Goal: Information Seeking & Learning: Learn about a topic

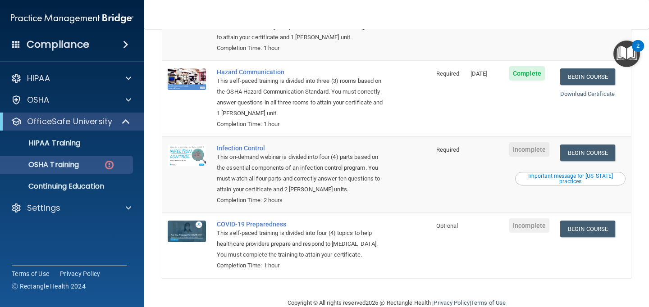
scroll to position [160, 0]
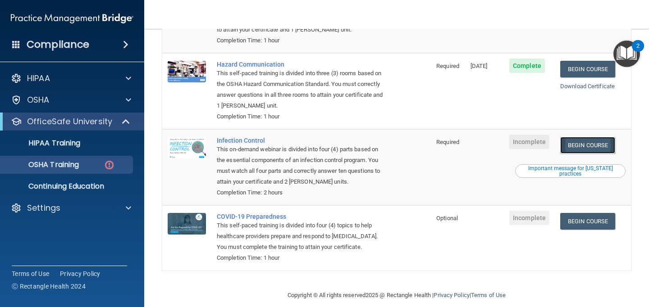
click at [605, 137] on link "Begin Course" at bounding box center [587, 145] width 55 height 17
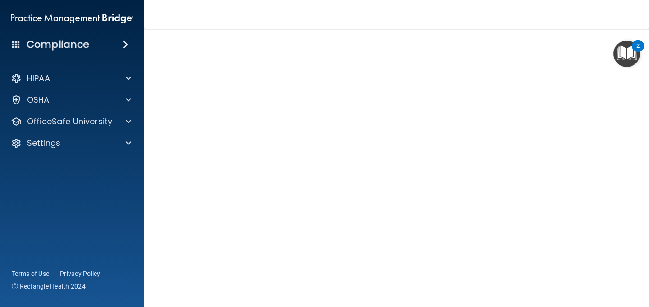
scroll to position [42, 0]
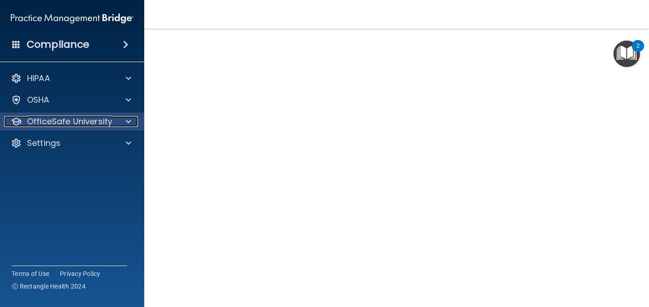
click at [82, 123] on p "OfficeSafe University" at bounding box center [69, 121] width 85 height 11
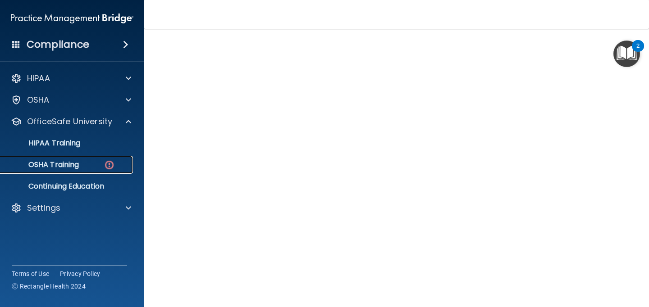
click at [80, 164] on div "OSHA Training" at bounding box center [67, 164] width 123 height 9
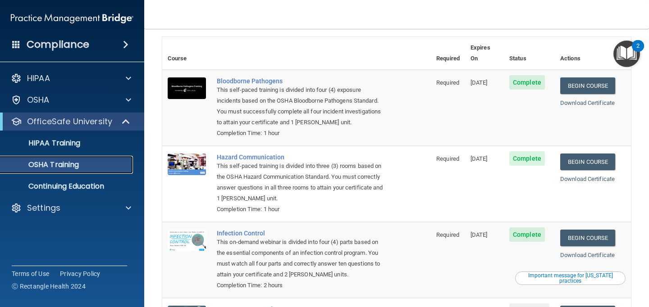
scroll to position [135, 0]
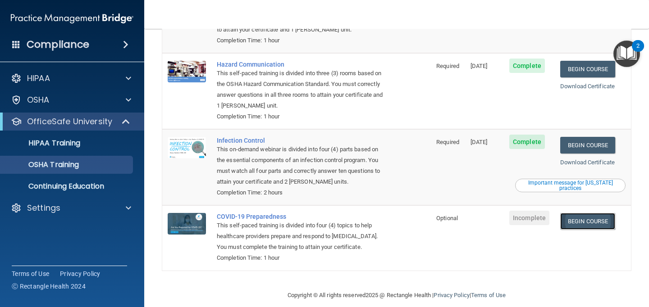
click at [592, 214] on link "Begin Course" at bounding box center [587, 221] width 55 height 17
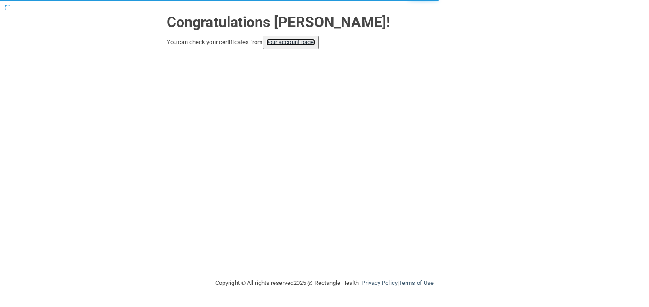
click at [312, 44] on link "your account page!" at bounding box center [290, 42] width 49 height 7
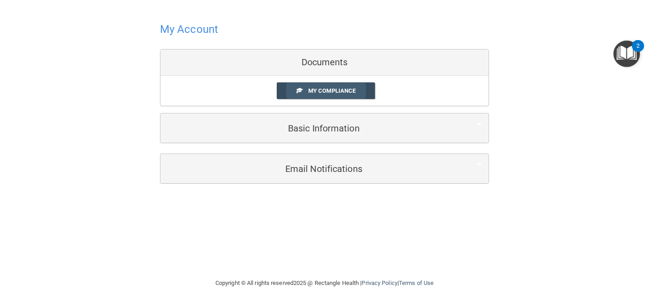
click at [330, 92] on span "My Compliance" at bounding box center [331, 90] width 47 height 7
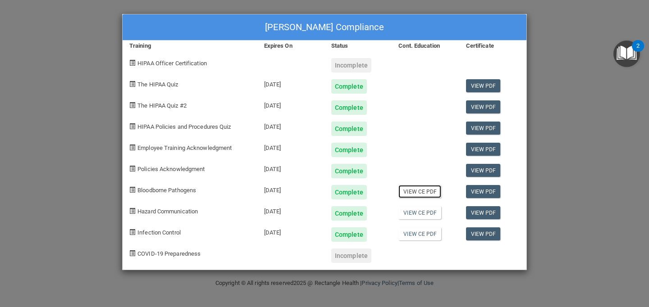
click at [423, 193] on link "View CE PDF" at bounding box center [419, 191] width 43 height 13
click at [415, 212] on link "View CE PDF" at bounding box center [419, 212] width 43 height 13
click at [412, 233] on link "View CE PDF" at bounding box center [419, 234] width 43 height 13
click at [615, 137] on div "Shyam Ganesh Babu's Compliance Training Expires On Status Cont. Education Certi…" at bounding box center [324, 153] width 649 height 307
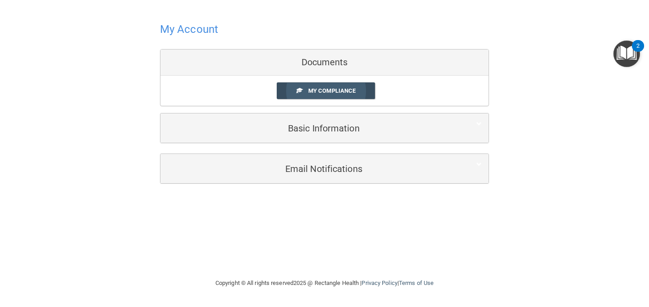
click at [290, 87] on link "My Compliance" at bounding box center [326, 90] width 99 height 17
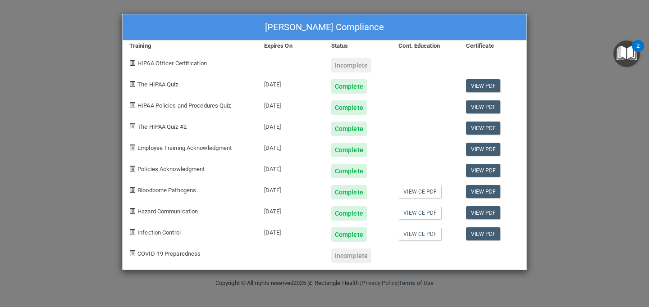
click at [156, 249] on div "COVID-19 Preparedness" at bounding box center [190, 252] width 135 height 21
click at [80, 127] on div "Shyam Ganesh Babu's Compliance Training Expires On Status Cont. Education Certi…" at bounding box center [324, 153] width 649 height 307
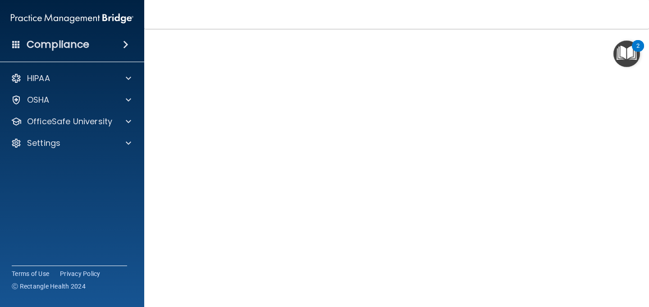
scroll to position [38, 0]
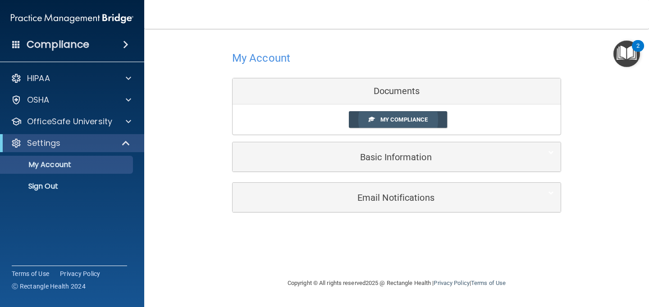
click at [374, 117] on link "My Compliance" at bounding box center [398, 119] width 99 height 17
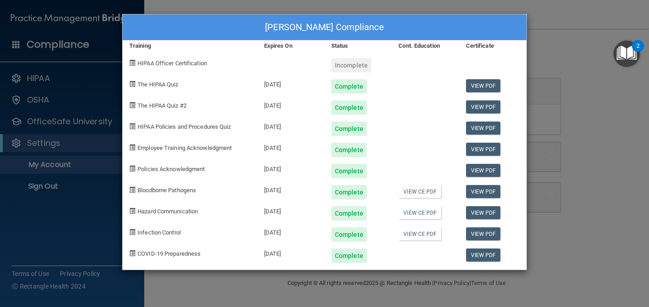
click at [410, 259] on div at bounding box center [425, 252] width 67 height 21
click at [471, 255] on link "View PDF" at bounding box center [483, 255] width 35 height 13
click at [100, 100] on div "[PERSON_NAME] Compliance Training Expires On Status Cont. Education Certificate…" at bounding box center [324, 153] width 649 height 307
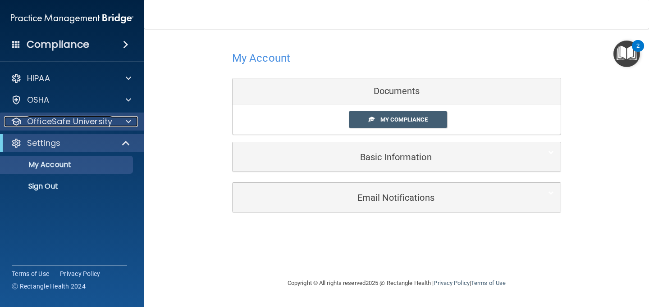
click at [84, 123] on p "OfficeSafe University" at bounding box center [69, 121] width 85 height 11
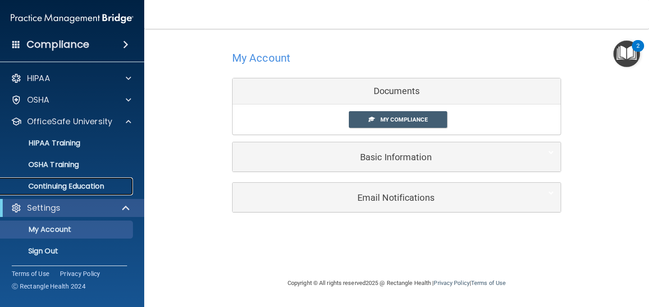
click at [87, 183] on p "Continuing Education" at bounding box center [67, 186] width 123 height 9
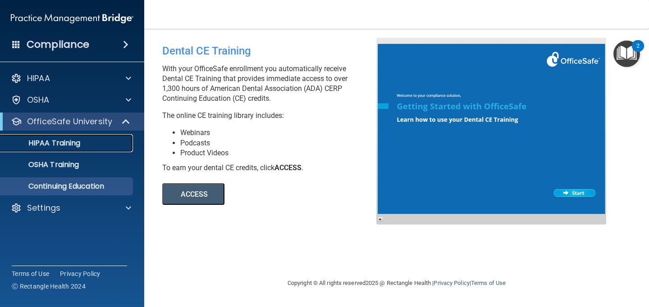
click at [77, 136] on link "HIPAA Training" at bounding box center [62, 143] width 142 height 18
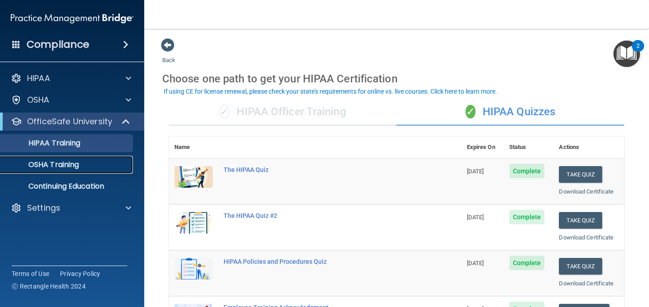
click at [97, 159] on link "OSHA Training" at bounding box center [62, 165] width 142 height 18
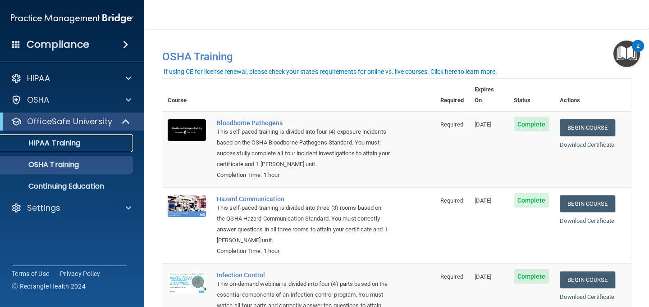
click at [84, 140] on div "HIPAA Training" at bounding box center [67, 143] width 123 height 9
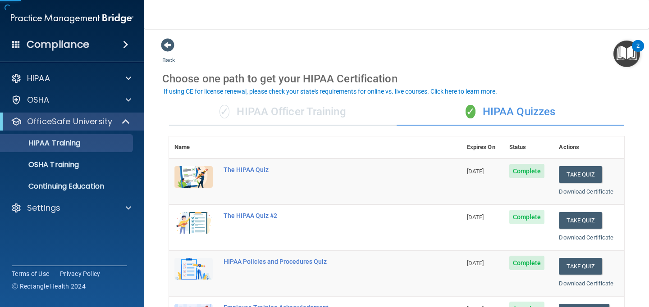
click at [329, 114] on div "✓ HIPAA Officer Training" at bounding box center [283, 112] width 228 height 27
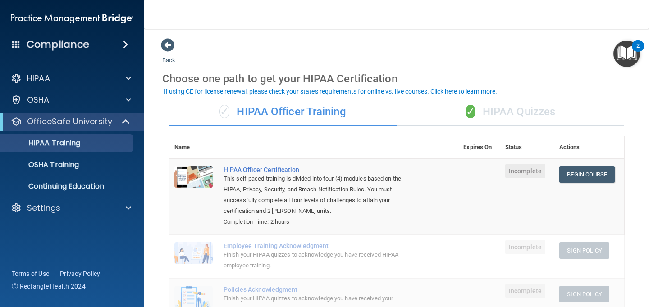
click at [488, 123] on div "✓ HIPAA Quizzes" at bounding box center [510, 112] width 228 height 27
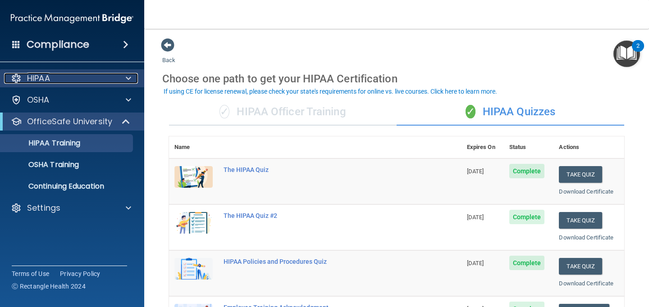
click at [53, 80] on div "HIPAA" at bounding box center [60, 78] width 112 height 11
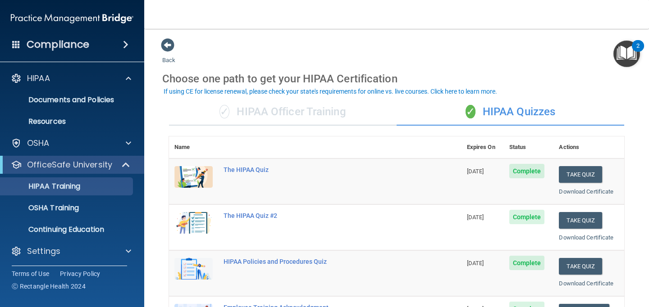
click at [58, 109] on ul "Documents and Policies Report an Incident Business Associates Emergency Plannin…" at bounding box center [72, 108] width 163 height 43
click at [58, 104] on p "Documents and Policies" at bounding box center [67, 100] width 123 height 9
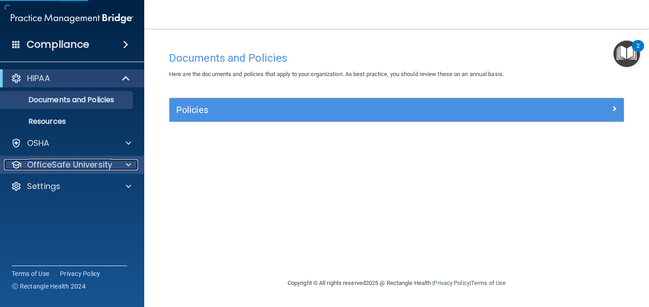
click at [59, 161] on p "OfficeSafe University" at bounding box center [69, 164] width 85 height 11
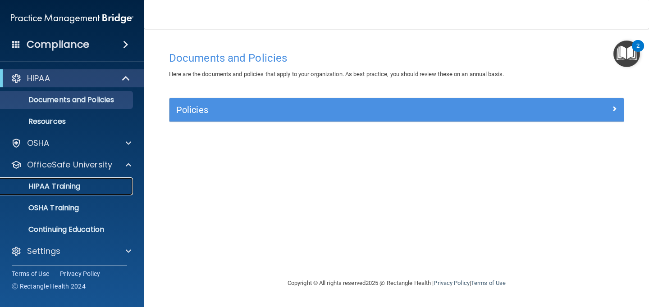
click at [60, 189] on p "HIPAA Training" at bounding box center [43, 186] width 74 height 9
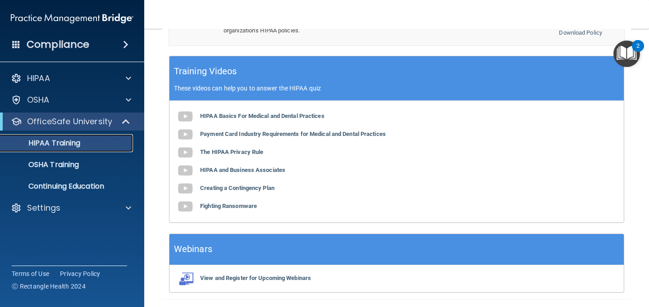
scroll to position [371, 0]
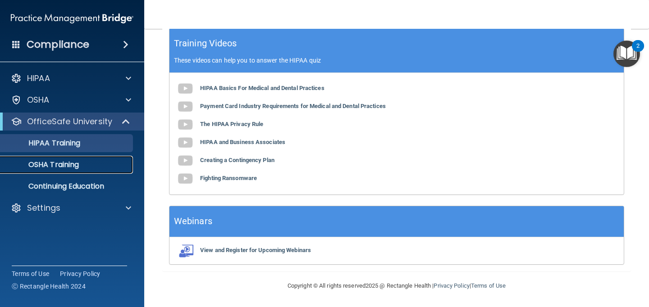
click at [84, 166] on div "OSHA Training" at bounding box center [67, 164] width 123 height 9
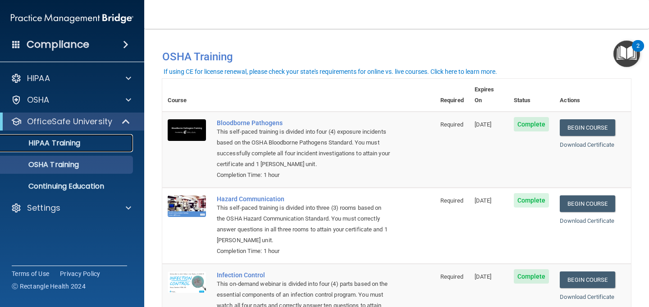
click at [87, 142] on div "HIPAA Training" at bounding box center [67, 143] width 123 height 9
